Goal: Answer question/provide support: Share knowledge or assist other users

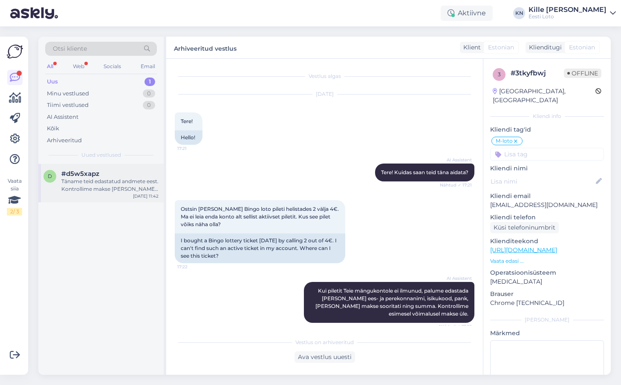
click at [82, 180] on div "Täname teid edastatud andmete eest. Kontrollime makse [PERSON_NAME] suuname sel…" at bounding box center [109, 185] width 97 height 15
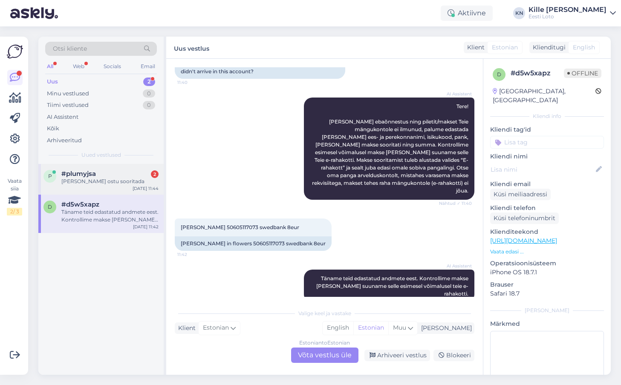
click at [94, 182] on div "[PERSON_NAME] ostu sooritada" at bounding box center [109, 182] width 97 height 8
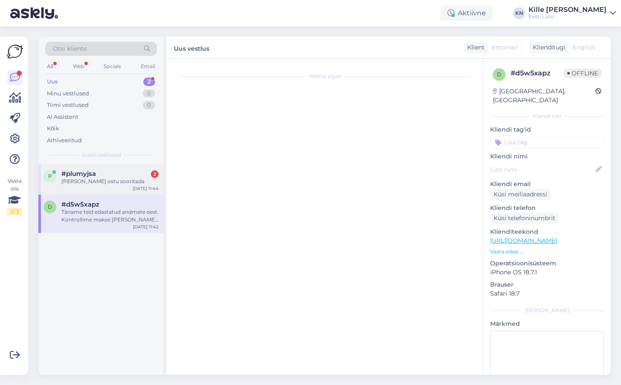
scroll to position [130, 0]
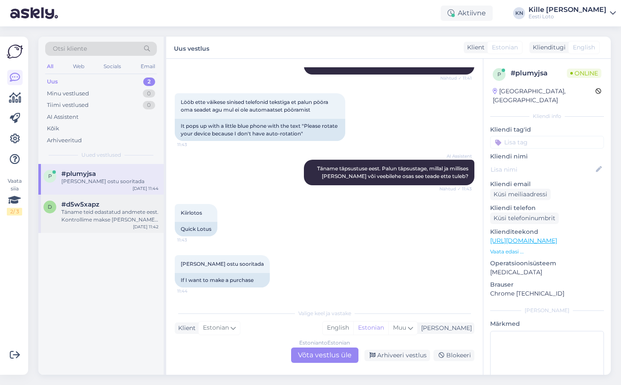
click at [98, 208] on span "#d5w5xapz" at bounding box center [80, 205] width 38 height 8
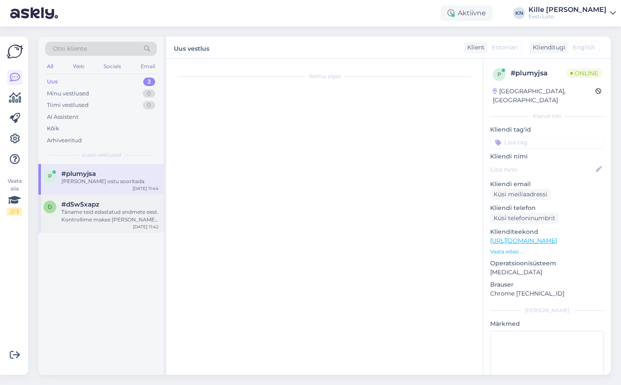
scroll to position [81, 0]
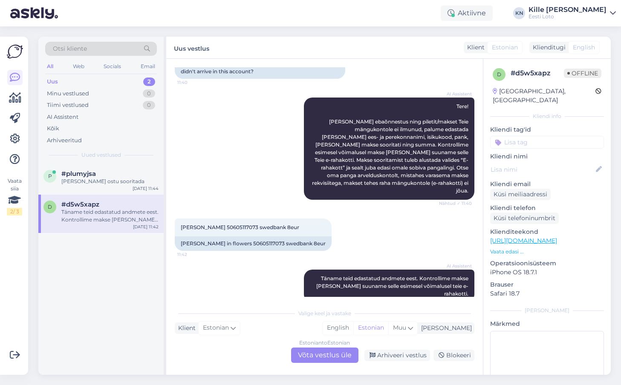
click at [101, 164] on div "Otsi kliente All Web Socials Email Uus 2 Minu vestlused 0 Tiimi vestlused 0 AI …" at bounding box center [100, 100] width 125 height 127
click at [101, 169] on div "p #plumyjsa [PERSON_NAME] ostu sooritada [DATE] 11:44" at bounding box center [100, 179] width 125 height 31
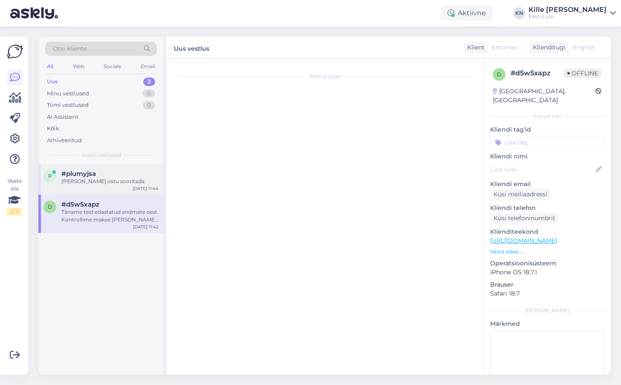
scroll to position [130, 0]
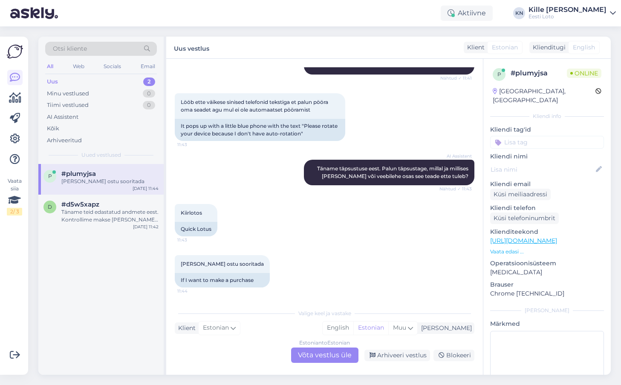
click at [324, 356] on div "Estonian to Estonian Võta vestlus üle" at bounding box center [324, 355] width 67 height 15
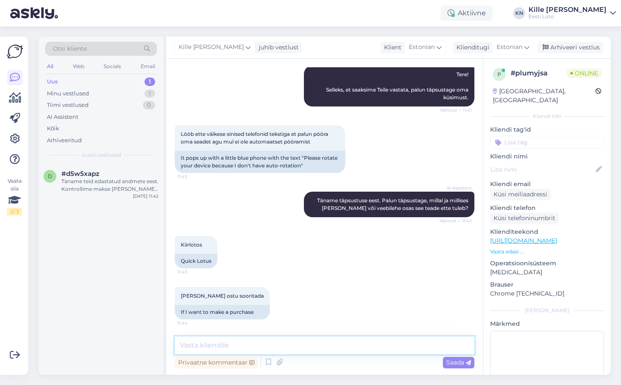
click at [317, 348] on textarea at bounding box center [325, 346] width 300 height 18
type textarea "Sellisel juhul [PERSON_NAME] seadmes automaatse pööramise sisse lülitama."
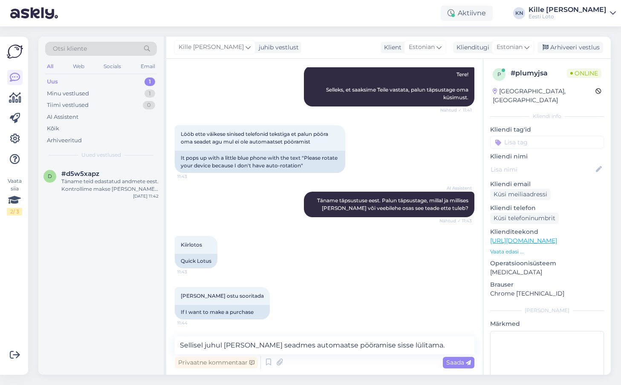
click at [454, 373] on div "Vestlus algas [DATE] Kuidas saab pöörata 11:41 How can you turn AI Assistent Te…" at bounding box center [324, 217] width 317 height 316
click at [454, 368] on div "Saada" at bounding box center [459, 363] width 32 height 12
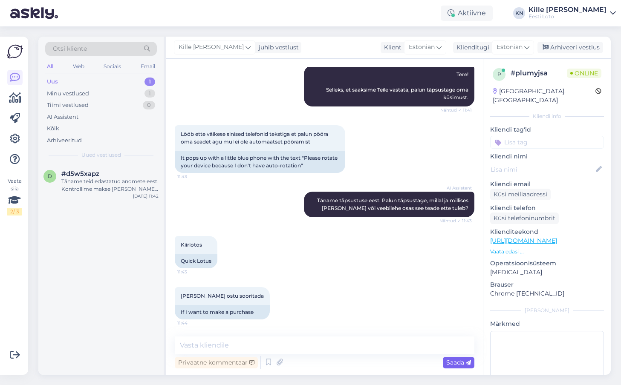
scroll to position [142, 0]
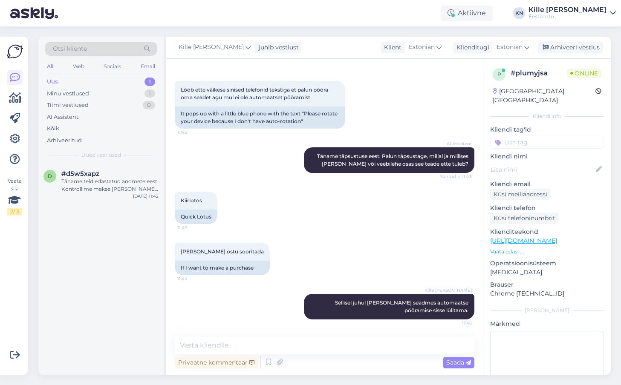
click at [534, 140] on input at bounding box center [547, 142] width 114 height 13
type input "e-k"
click at [563, 163] on span "e-kiirloterii" at bounding box center [574, 165] width 27 height 5
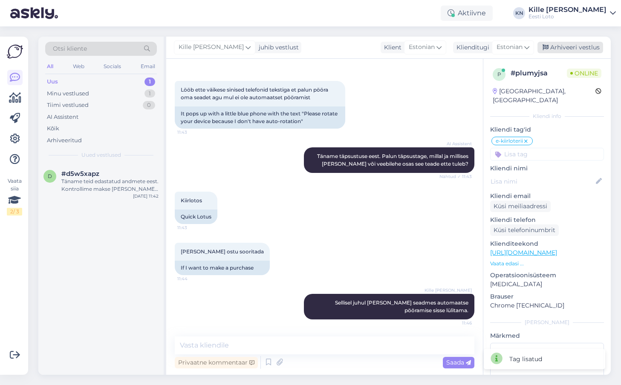
click at [561, 52] on div "Arhiveeri vestlus" at bounding box center [571, 48] width 66 height 12
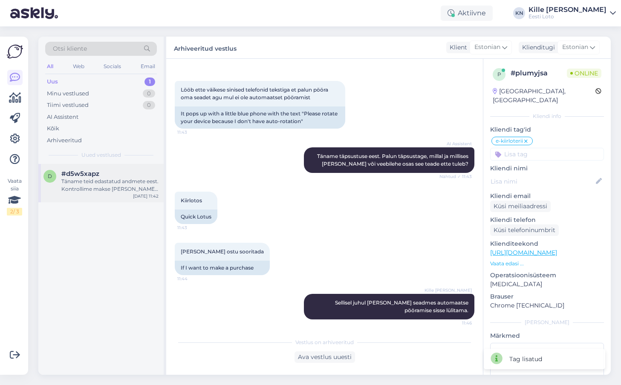
click at [113, 183] on div "Täname teid edastatud andmete eest. Kontrollime makse [PERSON_NAME] suuname sel…" at bounding box center [109, 185] width 97 height 15
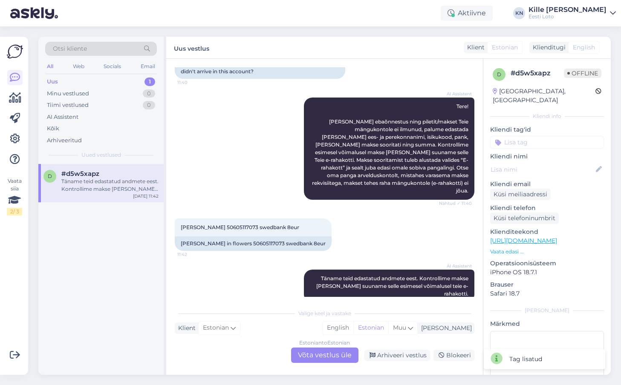
click at [312, 350] on div "Estonian to Estonian Võta vestlus üle" at bounding box center [324, 355] width 67 height 15
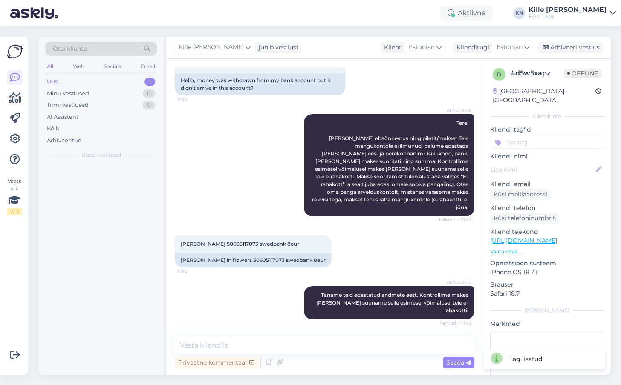
scroll to position [49, 0]
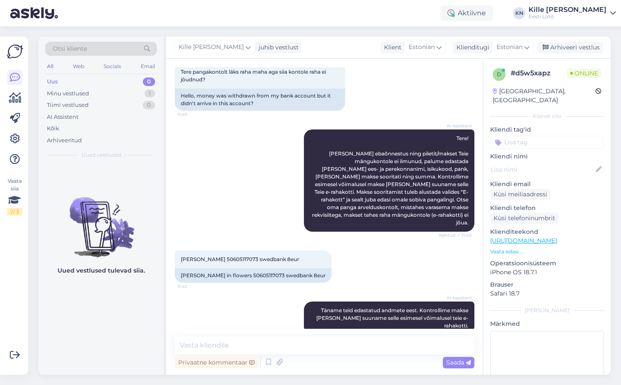
click at [511, 139] on input at bounding box center [547, 142] width 114 height 13
type input "e-r"
click at [528, 162] on div "E-rahakott" at bounding box center [538, 166] width 36 height 9
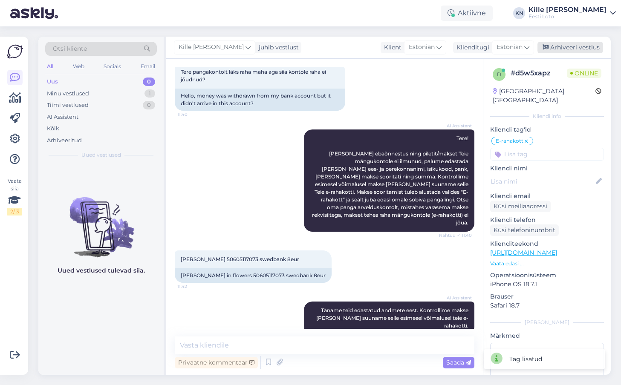
click at [577, 51] on div "Arhiveeri vestlus" at bounding box center [571, 48] width 66 height 12
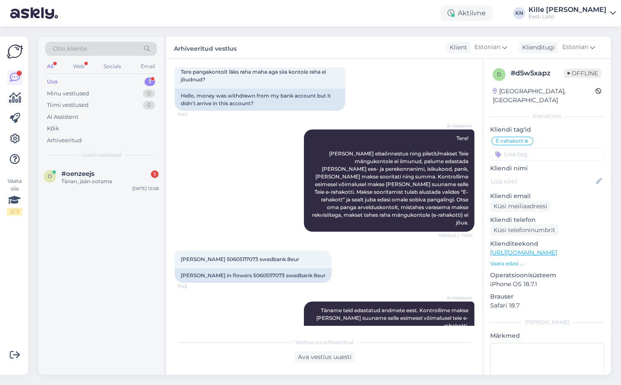
click at [107, 198] on div "o #oenzeejs 1 Tänan, jään ootama [DATE] 12:08" at bounding box center [100, 269] width 125 height 211
click at [106, 179] on div "Tänan, jään ootama" at bounding box center [109, 182] width 97 height 8
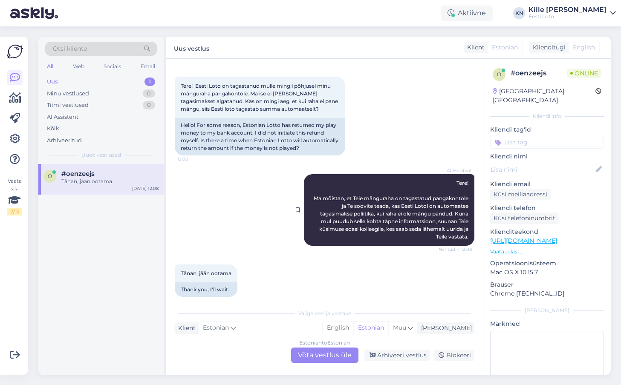
scroll to position [45, 0]
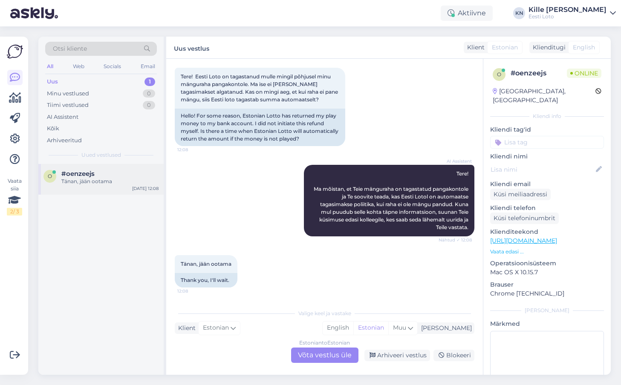
click at [97, 166] on div "o #oenzeejs Tänan, jään ootama [DATE] 12:08" at bounding box center [100, 179] width 125 height 31
click at [302, 350] on div "Estonian to Estonian Võta vestlus üle" at bounding box center [324, 355] width 67 height 15
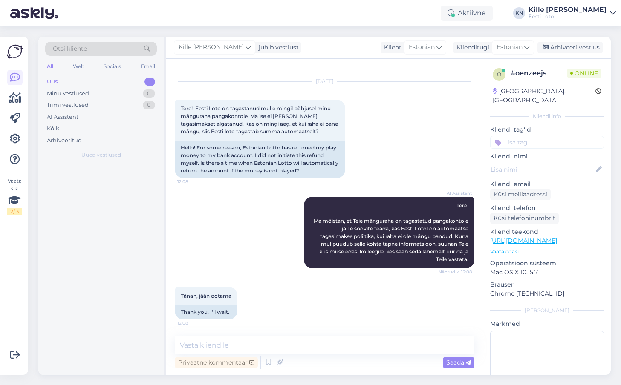
scroll to position [13, 0]
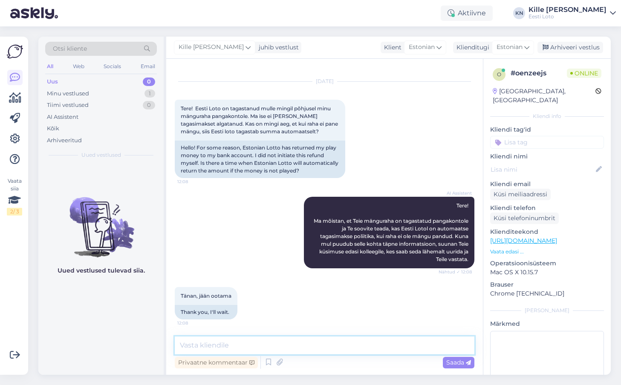
click at [279, 339] on textarea at bounding box center [325, 346] width 300 height 18
type textarea "T"
click at [269, 350] on textarea at bounding box center [325, 346] width 300 height 18
paste textarea "Makse teostati automaatselt Eesti Loto poolt, vastavalt üldtingimustele punkt 5…"
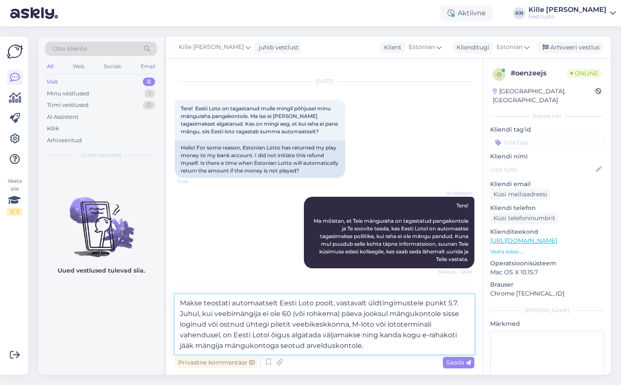
type textarea "Makse teostati automaatselt Eesti Loto poolt, vastavalt üldtingimustele punkt 5…"
click at [442, 363] on div "Privaatne kommentaar Saada" at bounding box center [325, 363] width 300 height 16
click at [448, 362] on span "Saada" at bounding box center [458, 363] width 25 height 8
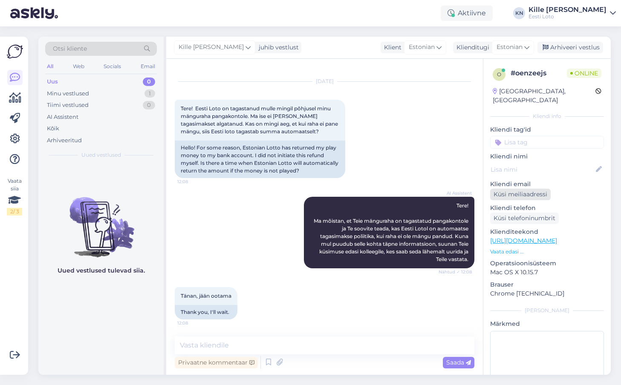
scroll to position [95, 0]
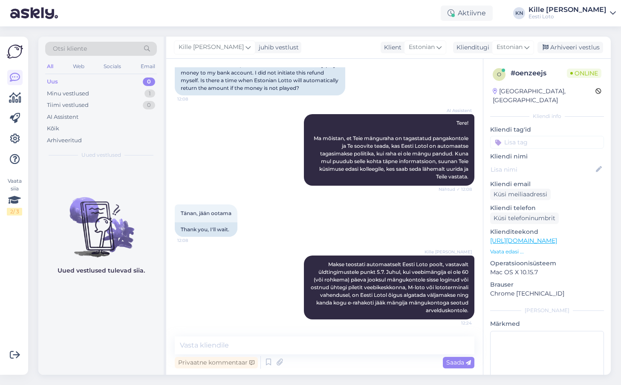
click at [516, 136] on input at bounding box center [547, 142] width 114 height 13
type input "e-r"
click at [525, 163] on span "E-rahakott" at bounding box center [538, 165] width 28 height 5
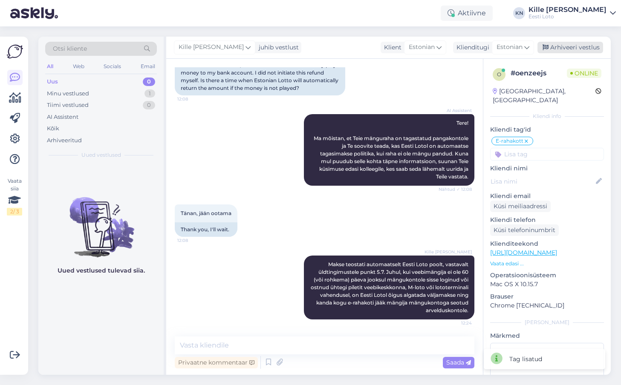
click at [562, 51] on div "Arhiveeri vestlus" at bounding box center [571, 48] width 66 height 12
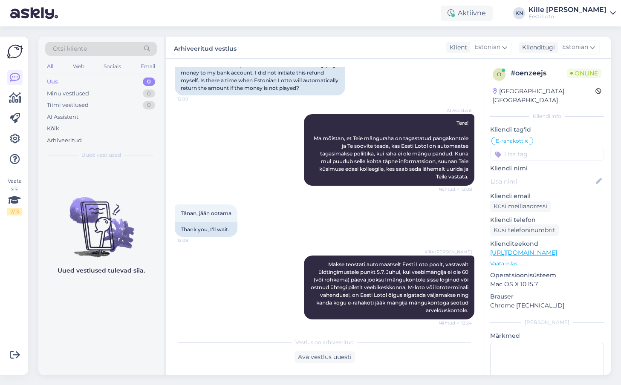
scroll to position [194, 0]
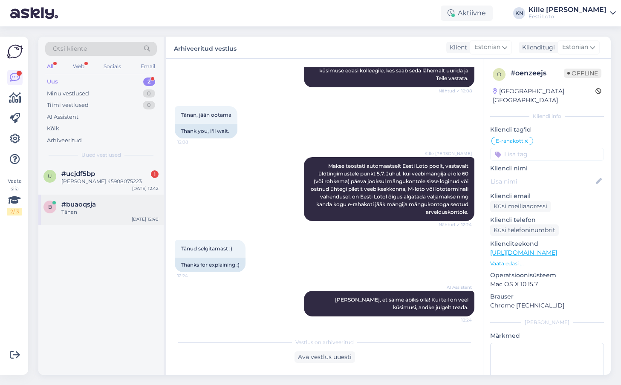
click at [111, 216] on div "Tänan" at bounding box center [109, 212] width 97 height 8
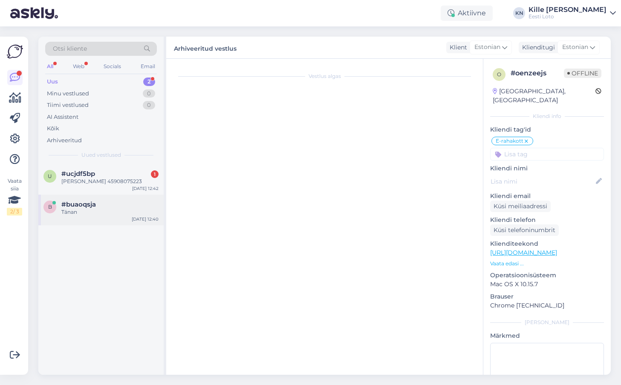
scroll to position [190, 0]
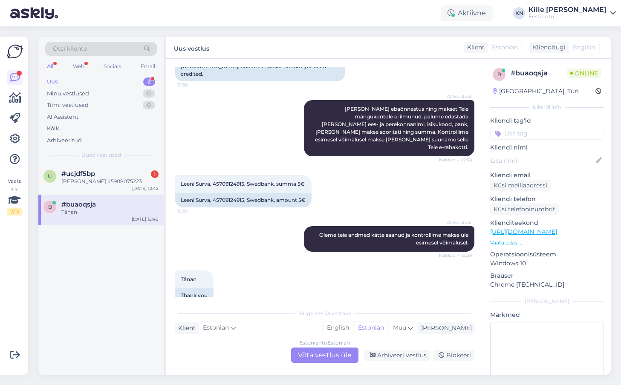
click at [298, 353] on div "Estonian to Estonian Võta vestlus üle" at bounding box center [324, 355] width 67 height 15
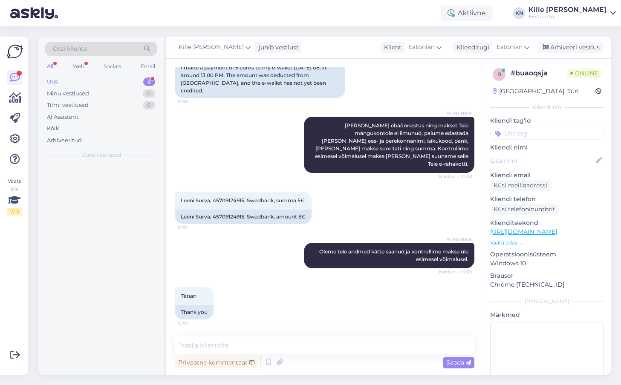
scroll to position [158, 0]
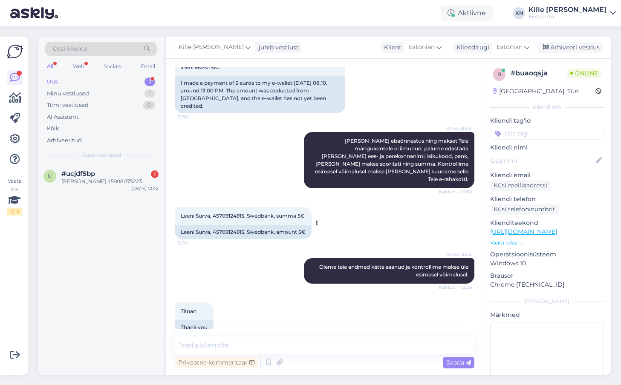
click at [201, 225] on div "Leeni Surva, 45709124915, Swedbank, amount 5€" at bounding box center [243, 232] width 137 height 14
copy div "[DEMOGRAPHIC_DATA]"
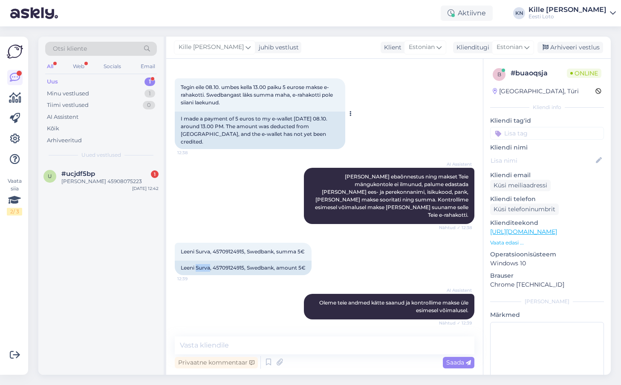
scroll to position [72, 0]
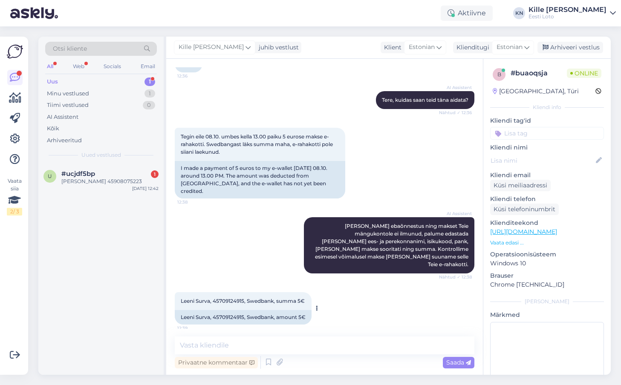
click at [226, 298] on span "Leeni Surva, 45709124915, Swedbank, summa 5€" at bounding box center [243, 301] width 124 height 6
copy span "45709124915"
click at [274, 310] on div "Leeni Surva, 45709124915, Swedbank, amount 5€" at bounding box center [243, 317] width 137 height 14
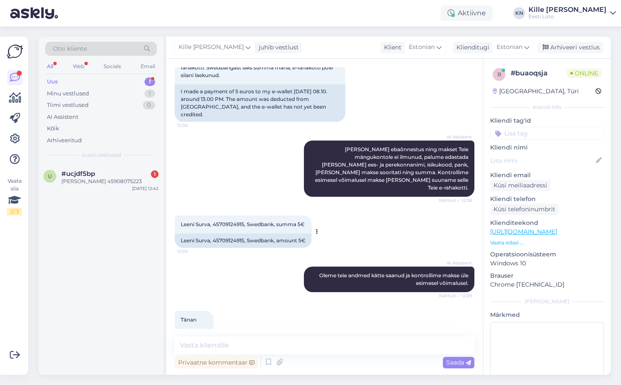
scroll to position [158, 0]
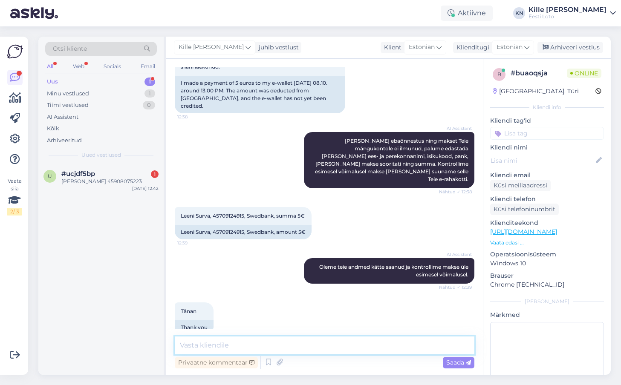
click at [327, 345] on textarea at bounding box center [325, 346] width 300 height 18
paste textarea "Meie finantsosakond kontrollib esimesel võimalusel Teie makse üle [PERSON_NAME]…"
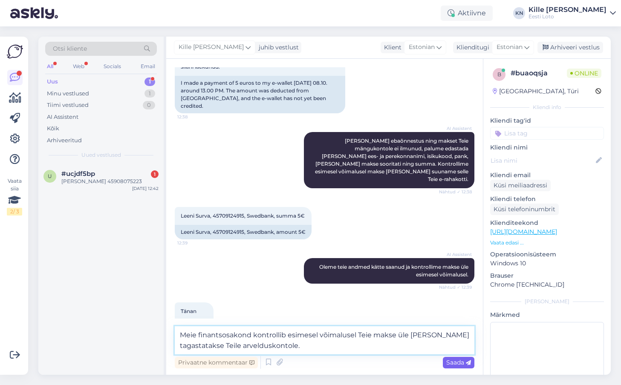
type textarea "Meie finantsosakond kontrollib esimesel võimalusel Teie makse üle [PERSON_NAME]…"
click at [463, 362] on span "Saada" at bounding box center [458, 363] width 25 height 8
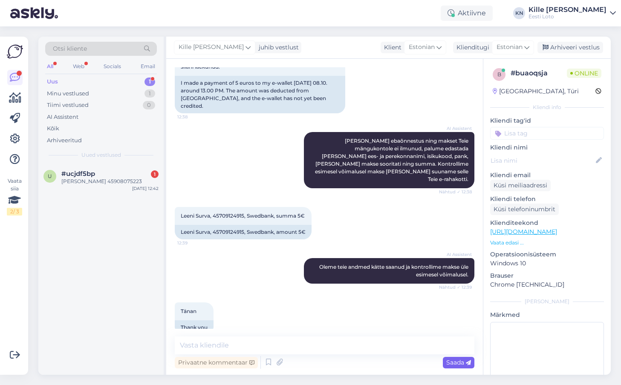
scroll to position [202, 0]
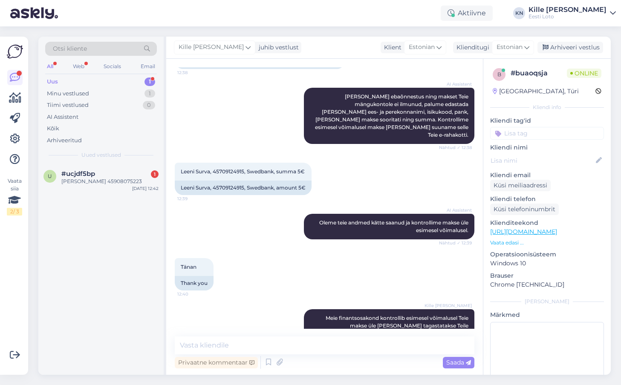
click at [545, 129] on input at bounding box center [547, 133] width 114 height 13
type input "e-ra"
click at [552, 156] on span "E-rahakott" at bounding box center [547, 156] width 28 height 5
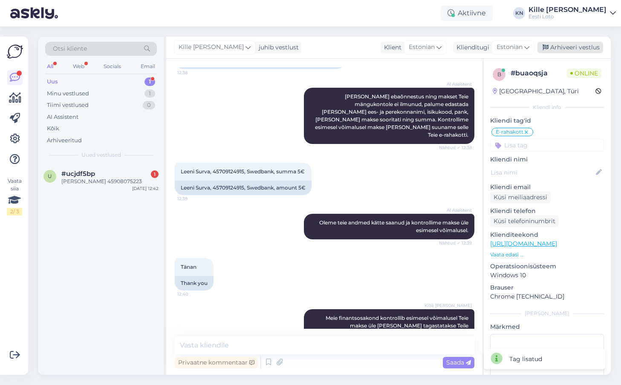
click at [562, 44] on div "Arhiveeri vestlus" at bounding box center [571, 48] width 66 height 12
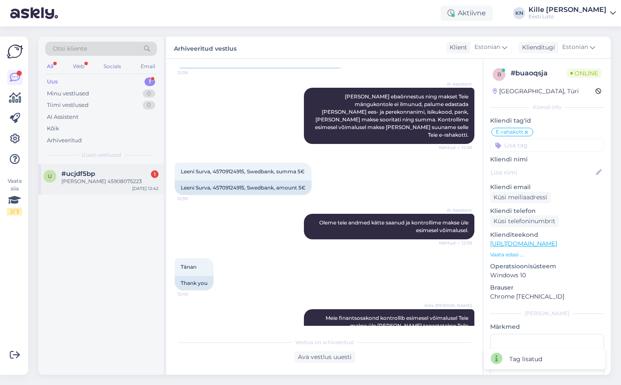
click at [113, 173] on div "#ucjdf5bp 1" at bounding box center [109, 174] width 97 height 8
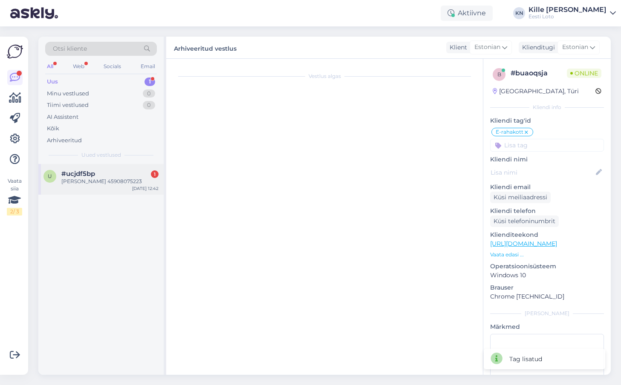
scroll to position [0, 0]
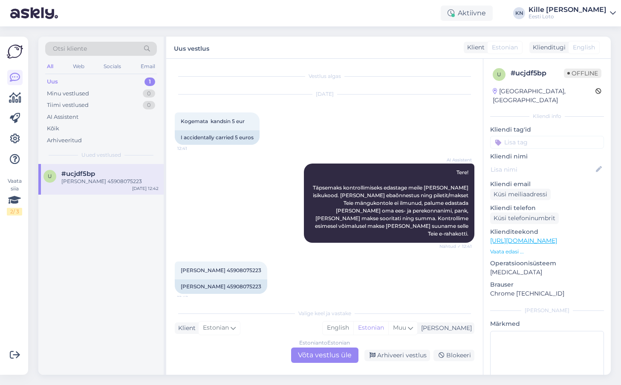
click at [309, 356] on div "Estonian to Estonian Võta vestlus üle" at bounding box center [324, 355] width 67 height 15
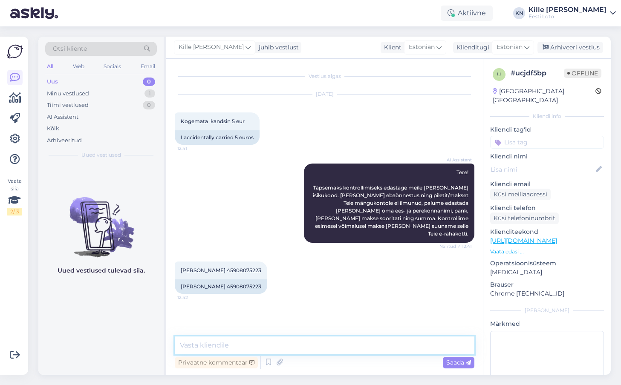
click at [284, 338] on textarea at bounding box center [325, 346] width 300 height 18
type textarea "Palun täpsustage"
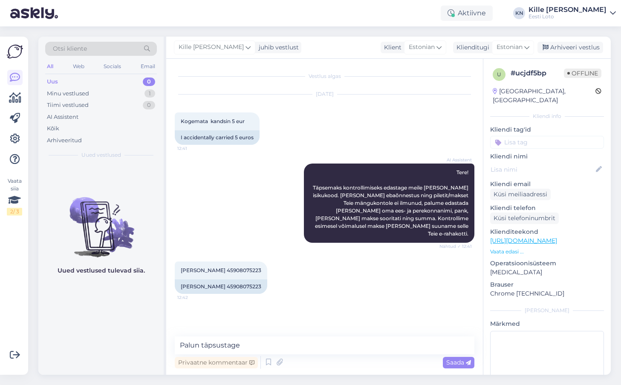
click at [234, 172] on div "AI Assistent Tere! Täpsemaks kontrollimiseks edastage meile [PERSON_NAME] isiku…" at bounding box center [325, 203] width 300 height 98
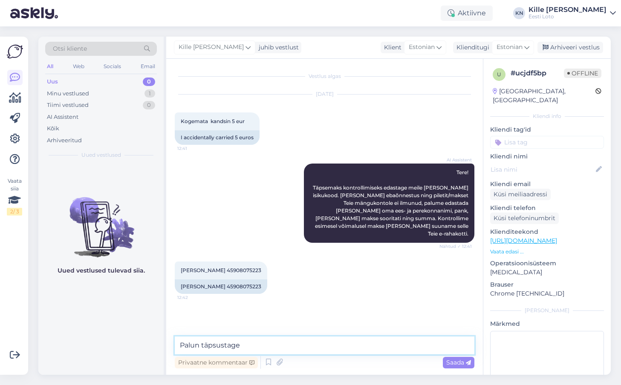
click at [251, 343] on textarea "Palun täpsustage" at bounding box center [325, 346] width 300 height 18
click at [266, 346] on textarea at bounding box center [325, 346] width 300 height 18
paste textarea "Kontrollisime ostu [PERSON_NAME] raha tagastasime Teie e-rahakotti."
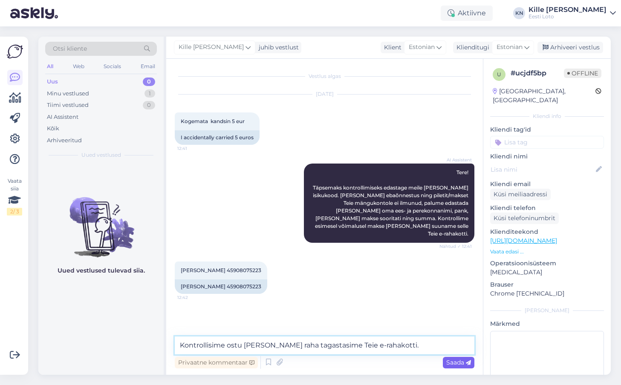
type textarea "Kontrollisime ostu [PERSON_NAME] raha tagastasime Teie e-rahakotti."
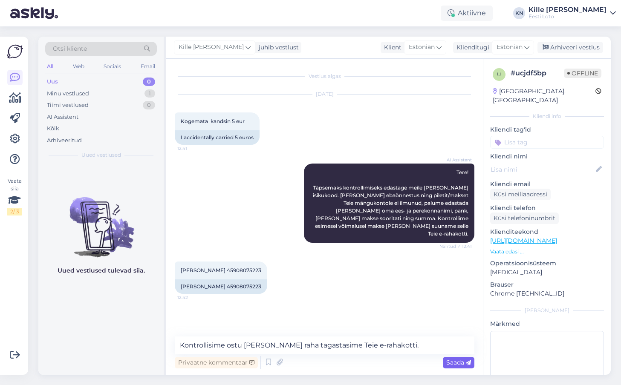
click at [449, 362] on span "Saada" at bounding box center [458, 363] width 25 height 8
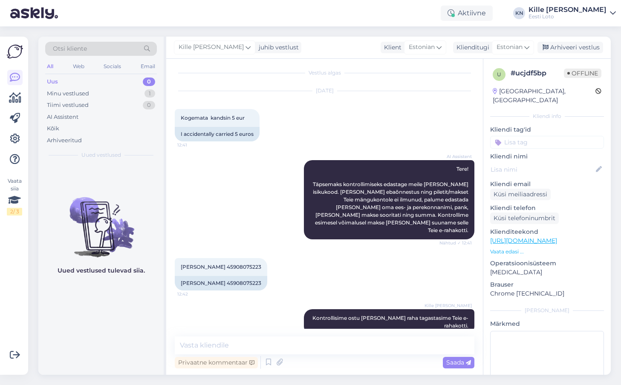
click at [557, 136] on input at bounding box center [547, 142] width 114 height 13
type input "e-ra"
click at [552, 163] on span "E-rahakott" at bounding box center [547, 165] width 28 height 5
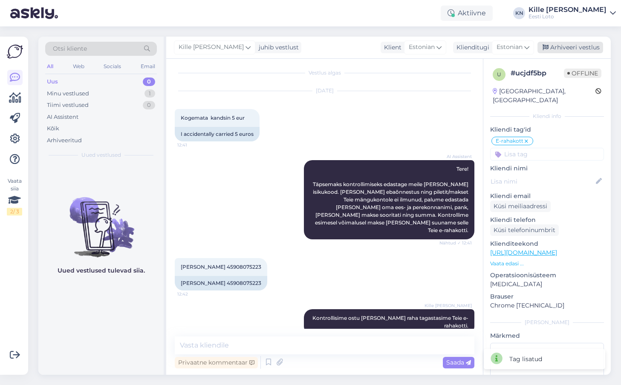
click at [569, 50] on div "Arhiveeri vestlus" at bounding box center [571, 48] width 66 height 12
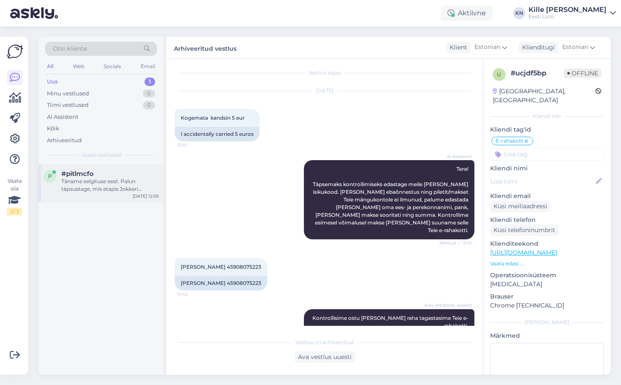
click at [127, 189] on div "Täname selgituse eest. Palun täpsustage, mis etapis Jokkeri mängimine ei õnnest…" at bounding box center [109, 185] width 97 height 15
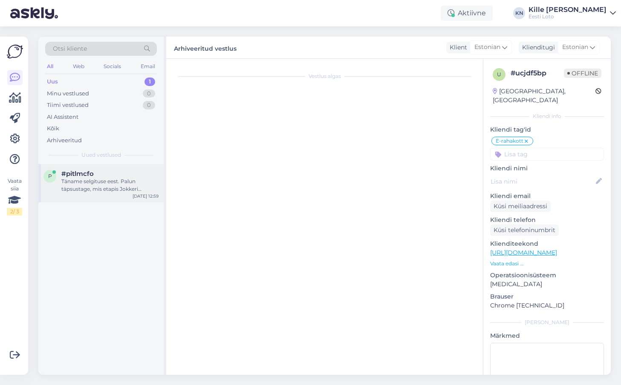
scroll to position [5, 0]
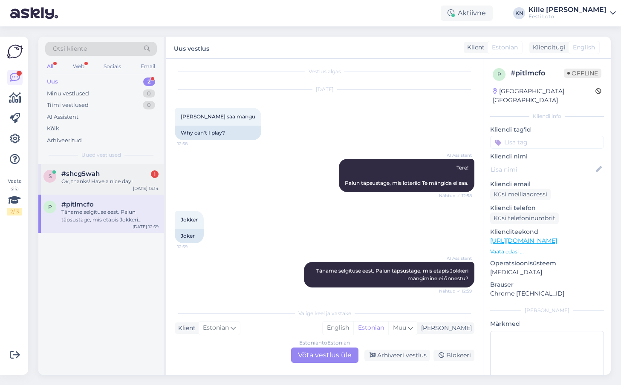
click at [114, 180] on div "Ок, thanks! Have a nice day!" at bounding box center [109, 182] width 97 height 8
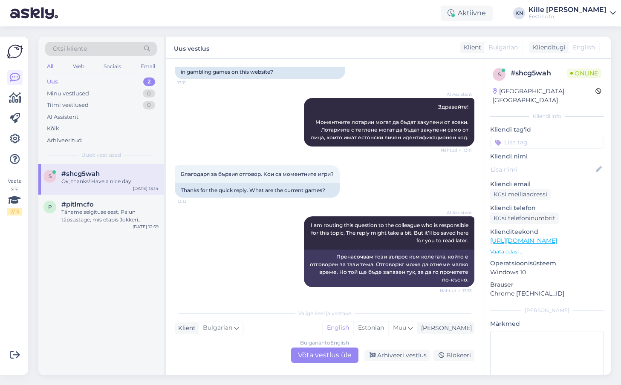
scroll to position [147, 0]
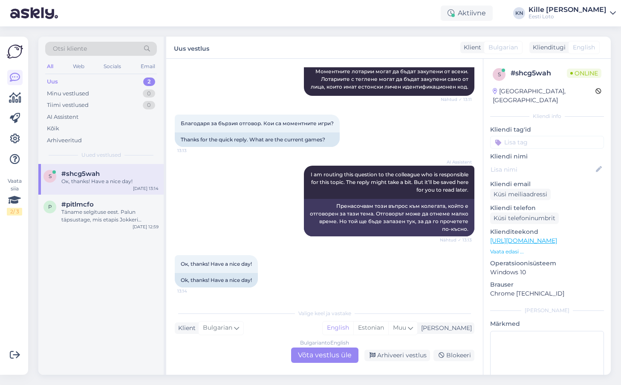
click at [323, 354] on div "Bulgarian to English Võta vestlus üle" at bounding box center [324, 355] width 67 height 15
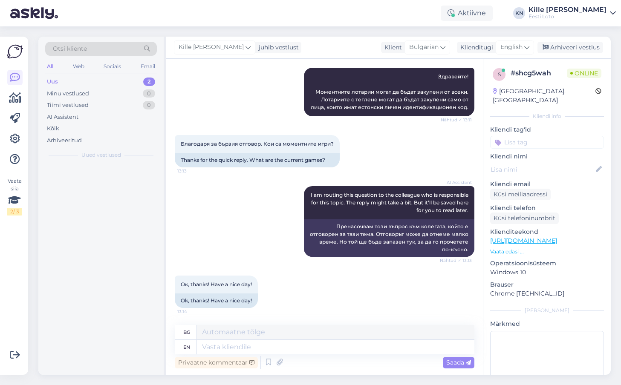
scroll to position [127, 0]
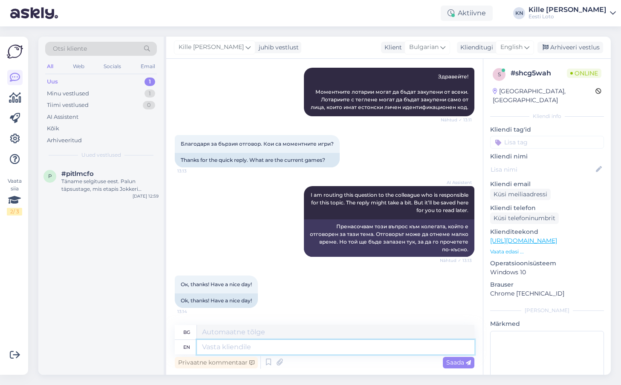
click at [299, 348] on textarea at bounding box center [336, 347] width 278 height 14
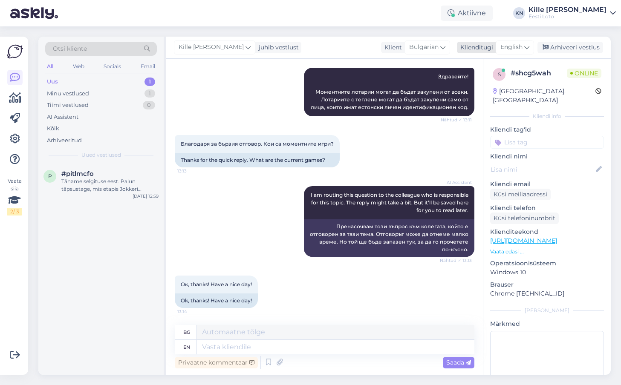
click at [509, 47] on span "English" at bounding box center [511, 47] width 22 height 9
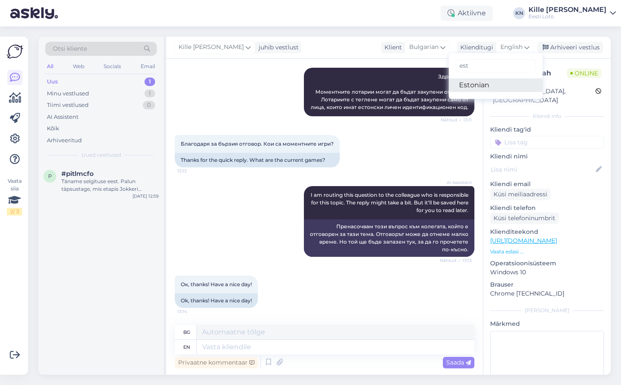
type input "est"
click at [499, 81] on link "Estonian" at bounding box center [496, 85] width 94 height 14
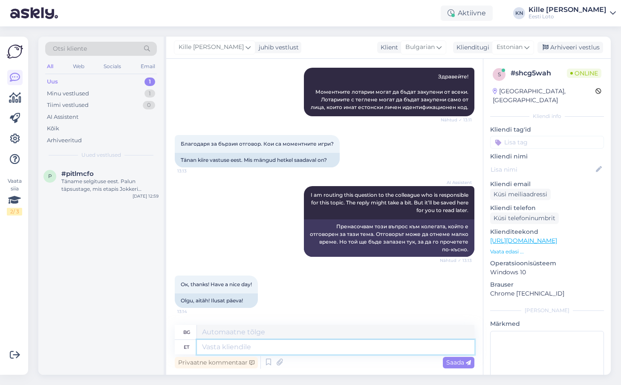
click at [269, 344] on textarea at bounding box center [336, 347] width 278 height 14
type textarea "e"
type textarea "Meie kod"
type textarea "Нашият"
type textarea "Meie kodulehel o"
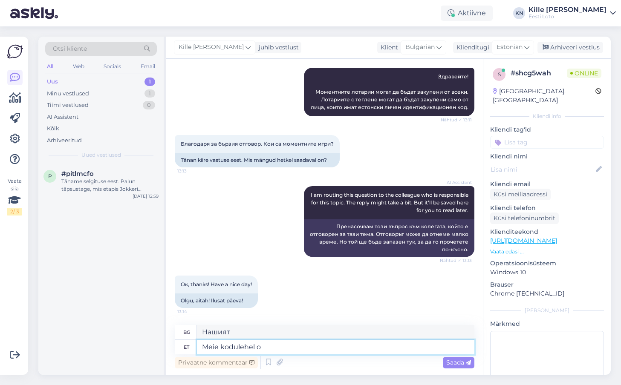
type textarea "На нашия уебсайт"
type textarea "Meie kodulehel on"
type textarea "Нашият уебсайт има"
type textarea "Meie kodulehel on hetkel"
type textarea "Нашият уебсайт в момента има"
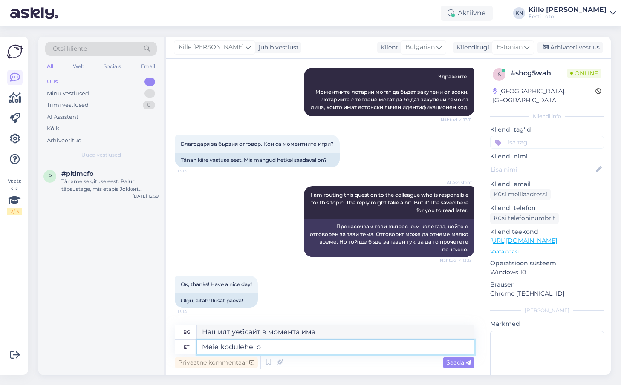
type textarea "Meie kodulehel"
type textarea "На нашия уебсайт"
type textarea "Meie kodulehelt sa"
type textarea "От нашия уебсайт"
type textarea "Meie kodulehelt saab ost"
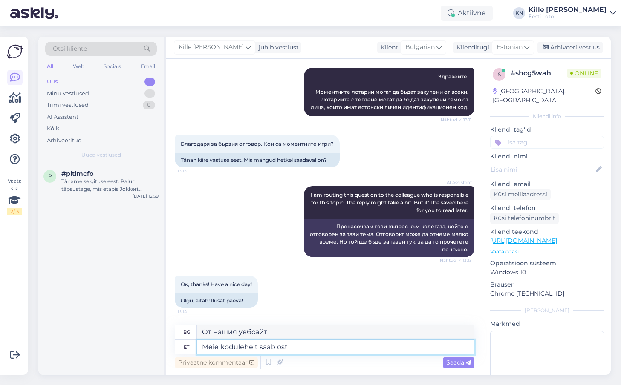
type textarea "Нашият уебсайт предлага"
type textarea "Meie kodulehelt saab osta e"
type textarea "Можете да закупите от нашия уебсайт"
type textarea "Meie kodulehelt saab osta erinevaid ar"
type textarea "Можете да закупите различни продукти от нашия уебсайт."
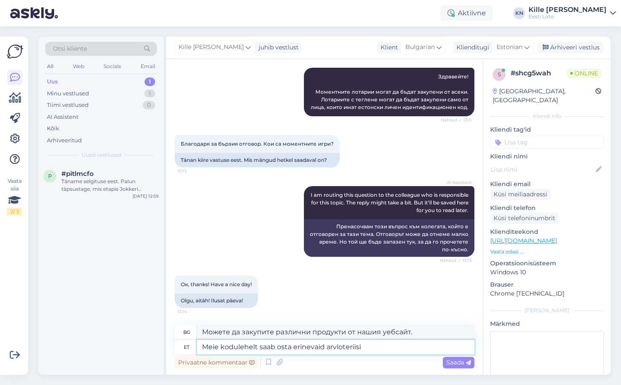
type textarea "Meie kodulehelt saab osta erinevaid arvloteriisid"
type textarea "Можете да закупите различни лотарийни билети на нашия уебсайт."
type textarea "Meie kodulehelt saab osta erinevaid arvloteriisid kui ka"
type textarea "Можете да закупите различни лотарийни билети на нашия уебсайт, като например"
type textarea "Meie kodulehelt saab osta erinevaid arvloteriisid kui ka e"
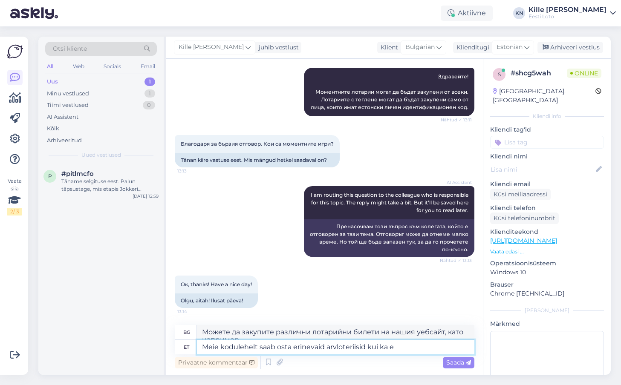
type textarea "Можете да закупите различни лотарийни билети и"
type textarea "Meie kodulehelt saab osta erinevaid arvloteriisid kui ka e-kiirloteriisid."
type textarea "Можете да закупите различни числови лотарии, както и електронни незабавни лотар…"
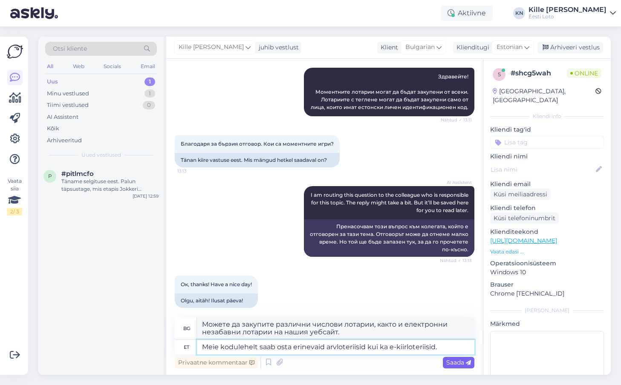
type textarea "Meie kodulehelt saab osta erinevaid arvloteriisid kui ka e-kiirloteriisid."
click at [460, 358] on div "Saada" at bounding box center [459, 363] width 32 height 12
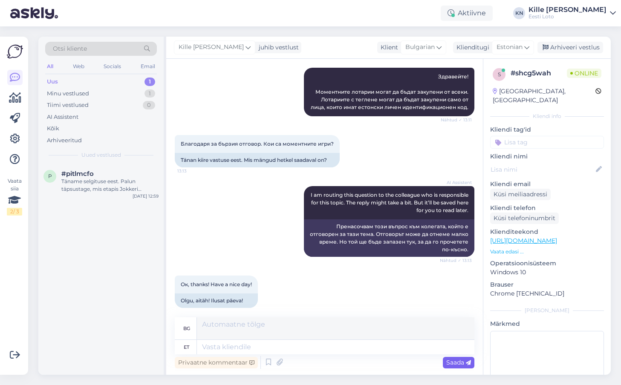
scroll to position [193, 0]
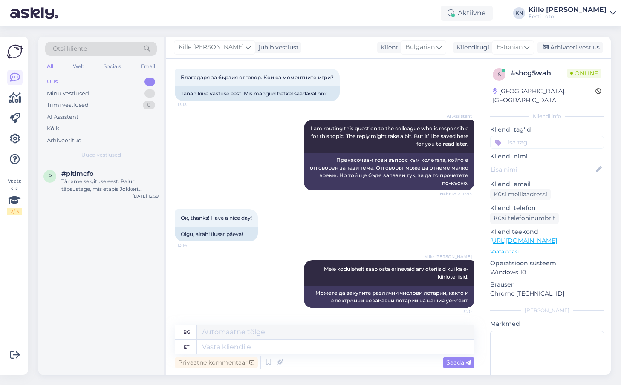
click at [535, 136] on input at bounding box center [547, 142] width 114 height 13
type input "kodu"
click at [559, 173] on span "Koduleht" at bounding box center [547, 175] width 24 height 5
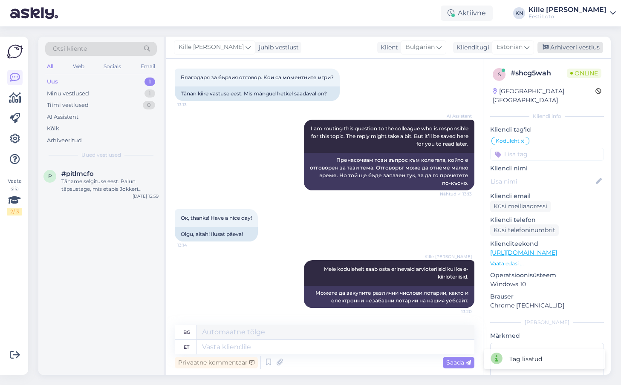
click at [576, 50] on div "Arhiveeri vestlus" at bounding box center [571, 48] width 66 height 12
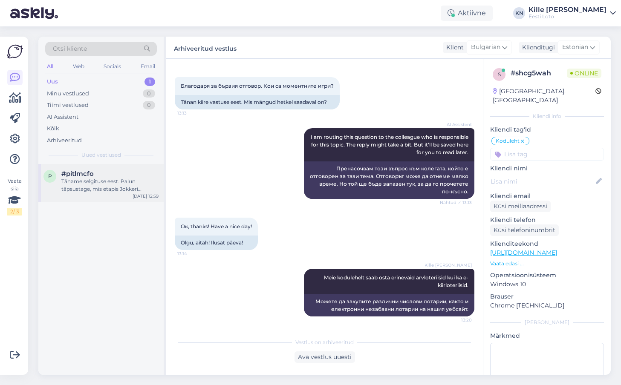
click at [101, 175] on div "#pitlmcfo" at bounding box center [109, 174] width 97 height 8
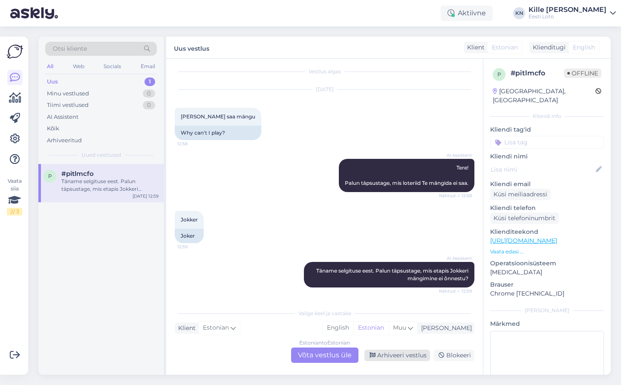
click at [398, 356] on div "Arhiveeri vestlus" at bounding box center [397, 356] width 66 height 12
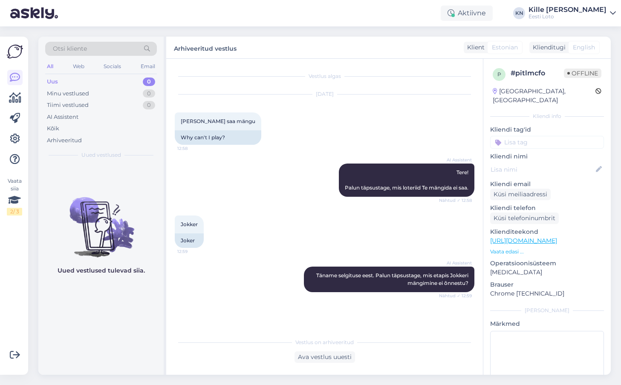
scroll to position [0, 0]
click at [110, 85] on div "Uus 0" at bounding box center [101, 82] width 112 height 12
